Goal: Find specific page/section

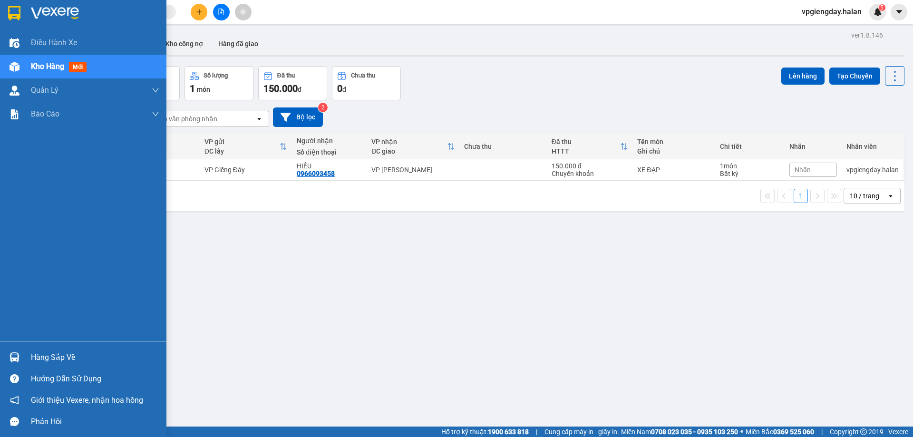
click at [58, 358] on div "Hàng sắp về" at bounding box center [95, 358] width 128 height 14
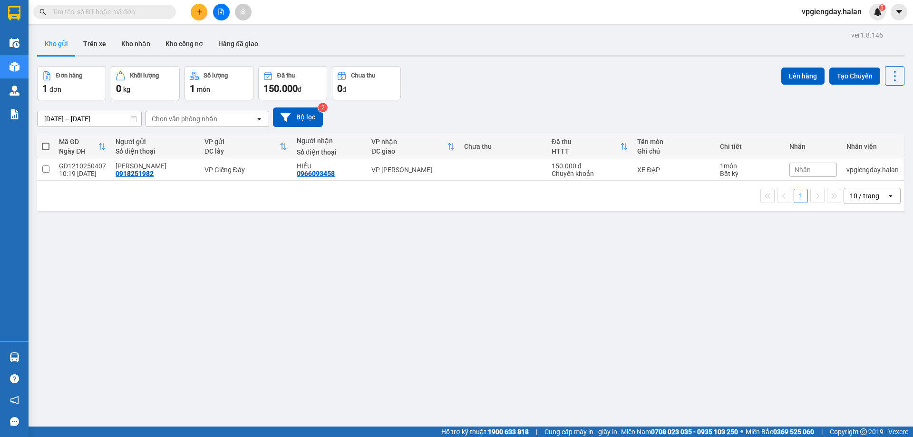
click at [210, 261] on section "Kết quả tìm kiếm ( 0 ) Bộ lọc No Data vpgiengday.halan 5 Điều hành xe Kho hàng …" at bounding box center [456, 218] width 913 height 437
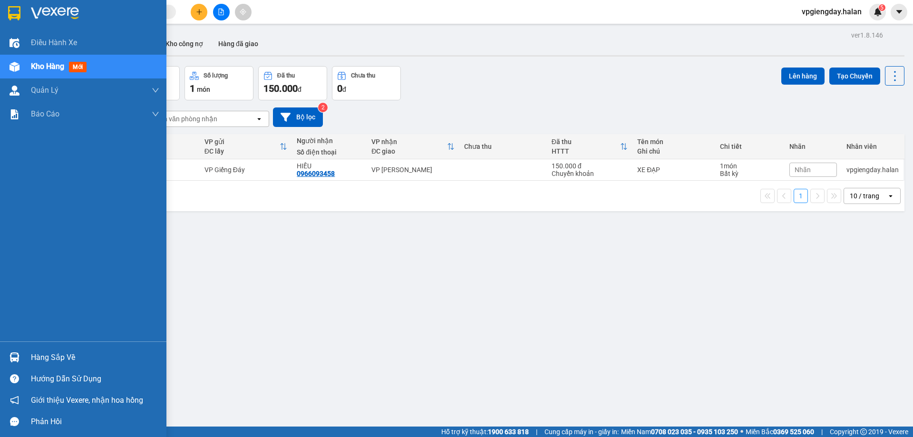
click at [60, 352] on div "Hàng sắp về" at bounding box center [95, 358] width 128 height 14
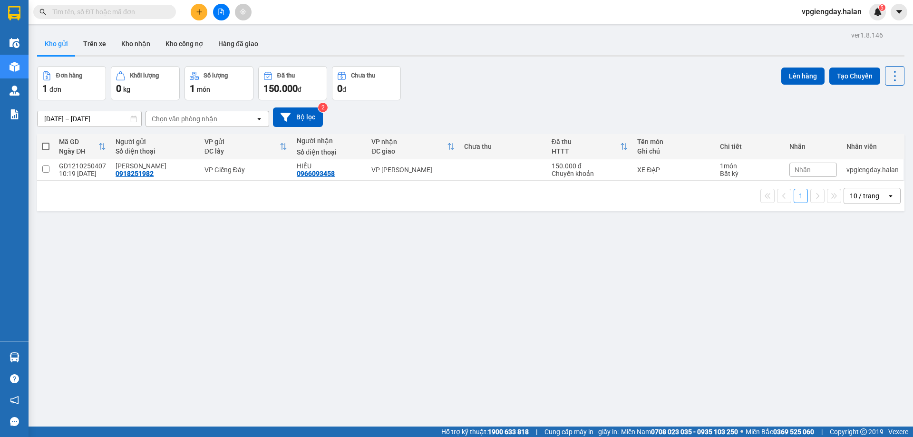
click at [155, 244] on section "Kết quả tìm kiếm ( 0 ) Bộ lọc No Data vpgiengday.halan 5 Điều hành xe Kho hàng …" at bounding box center [456, 218] width 913 height 437
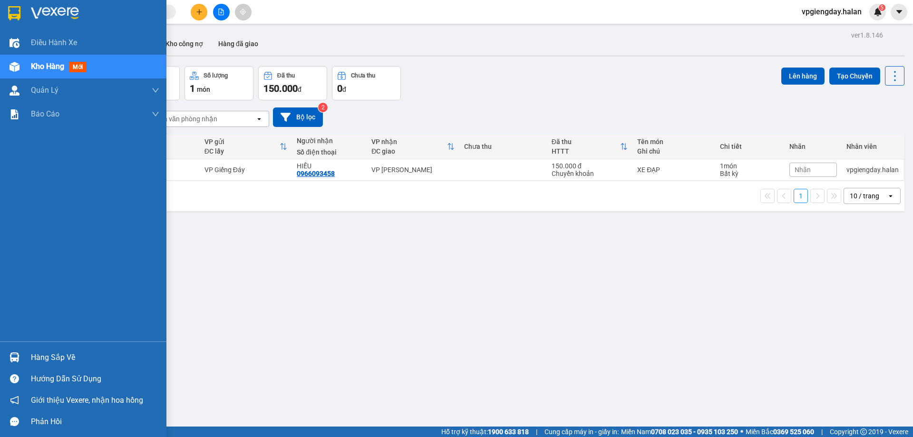
click at [47, 363] on div "Hàng sắp về" at bounding box center [95, 358] width 128 height 14
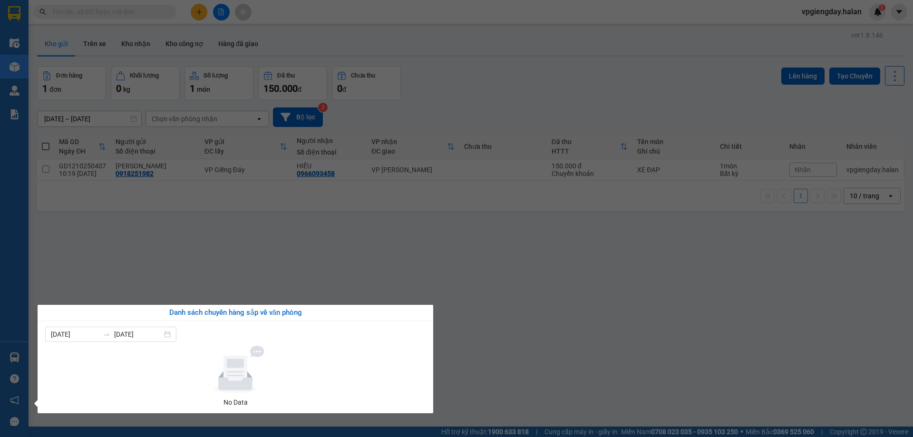
click at [144, 274] on section "Kết quả tìm kiếm ( 0 ) Bộ lọc No Data vpgiengday.halan 5 Điều hành xe Kho hàng …" at bounding box center [456, 218] width 913 height 437
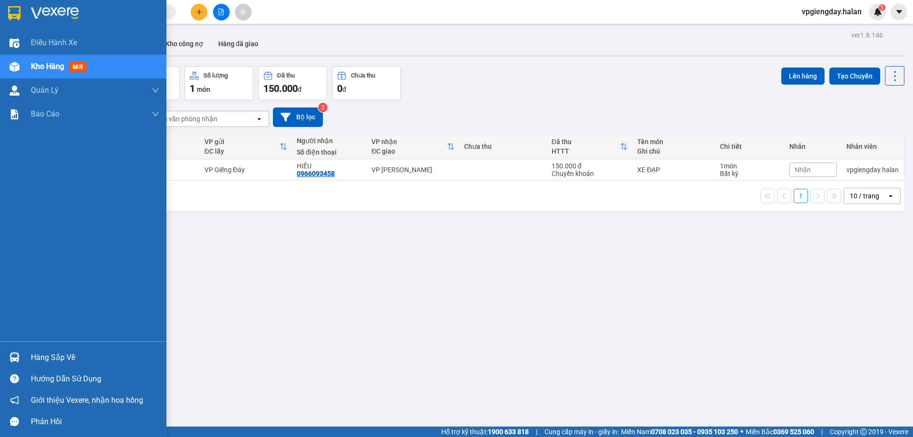
click at [31, 353] on div "Hàng sắp về" at bounding box center [95, 358] width 128 height 14
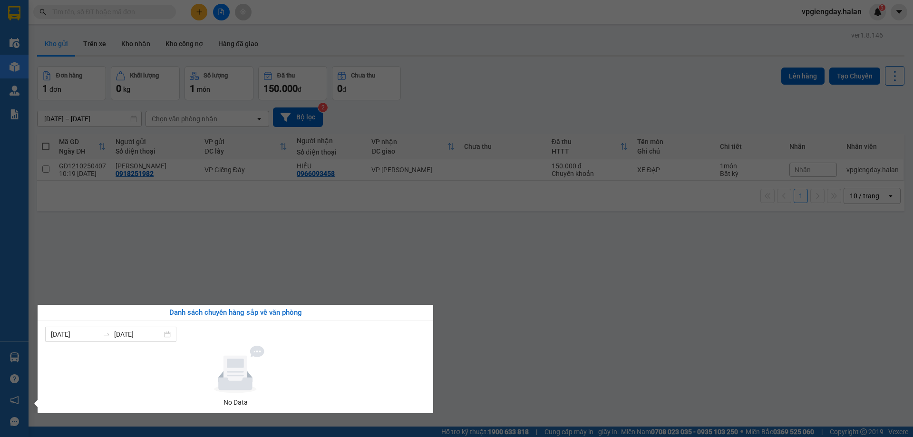
click at [159, 258] on section "Kết quả tìm kiếm ( 0 ) Bộ lọc No Data vpgiengday.halan 5 Điều hành xe Kho hàng …" at bounding box center [456, 218] width 913 height 437
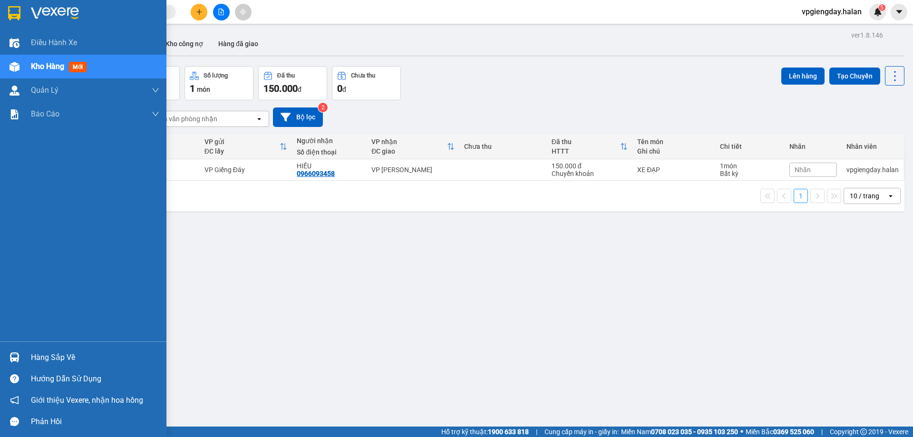
click at [57, 346] on div "Hàng sắp về Hướng dẫn sử dụng Giới thiệu Vexere, nhận hoa hồng Phản hồi" at bounding box center [83, 387] width 166 height 91
click at [55, 351] on div "Hàng sắp về" at bounding box center [95, 358] width 128 height 14
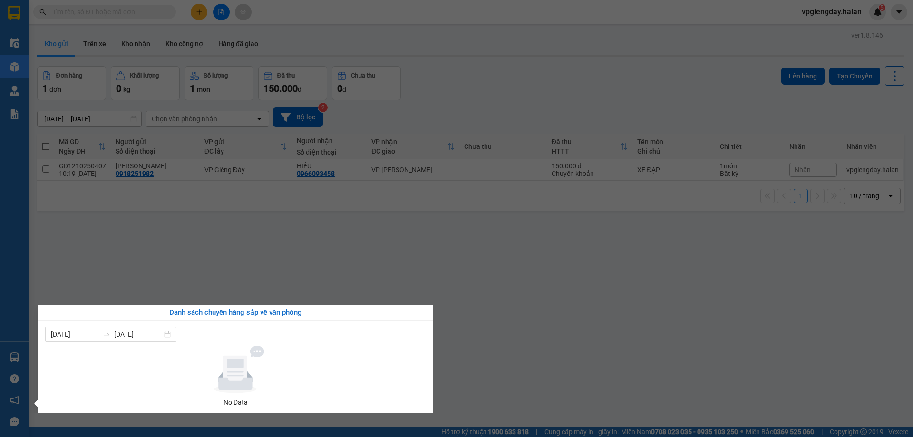
click at [296, 203] on section "Kết quả tìm kiếm ( 0 ) Bộ lọc No Data vpgiengday.halan 5 Điều hành xe Kho hàng …" at bounding box center [456, 218] width 913 height 437
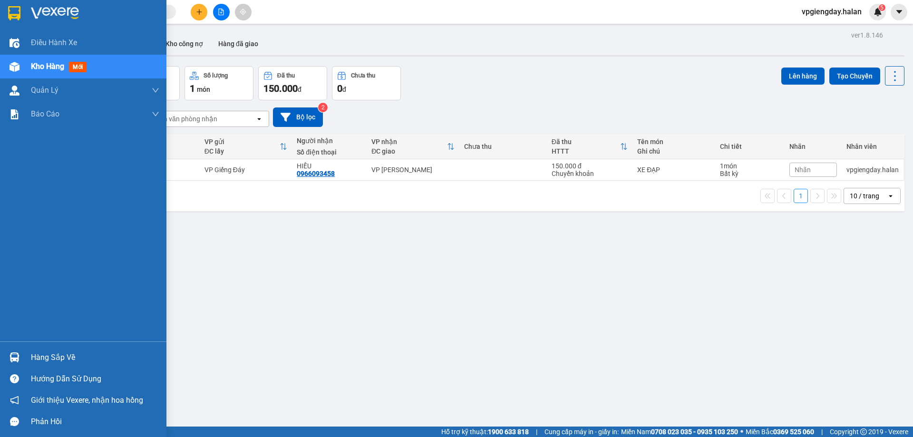
click at [33, 360] on div "Hàng sắp về" at bounding box center [95, 358] width 128 height 14
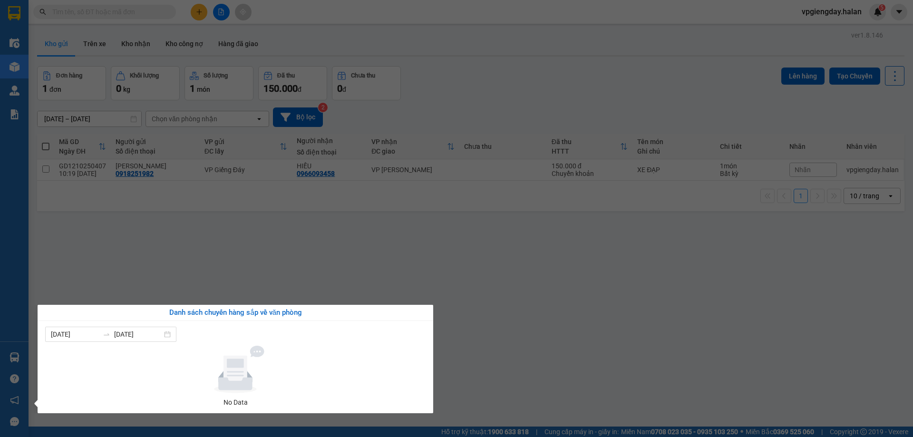
click at [286, 235] on section "Kết quả tìm kiếm ( 0 ) Bộ lọc No Data vpgiengday.halan 5 Điều hành xe Kho hàng …" at bounding box center [456, 218] width 913 height 437
